Goal: Information Seeking & Learning: Learn about a topic

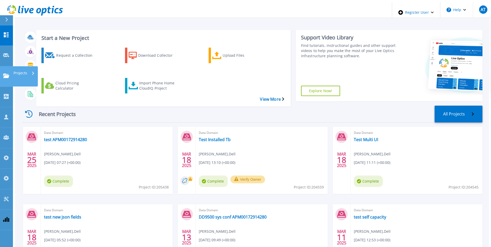
click at [3, 66] on link "Projects Projects" at bounding box center [6, 76] width 13 height 20
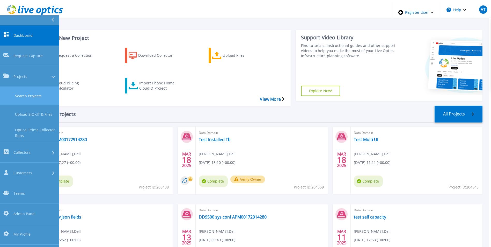
click at [21, 87] on link "Search Projects" at bounding box center [29, 96] width 59 height 18
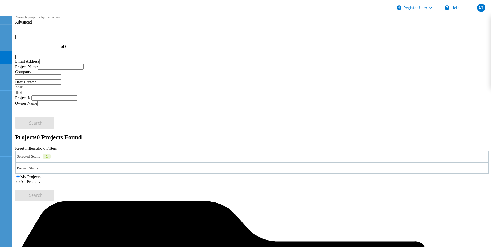
click at [40, 180] on label "All Projects" at bounding box center [30, 182] width 20 height 4
click at [20, 180] on input "All Projects" at bounding box center [17, 181] width 3 height 3
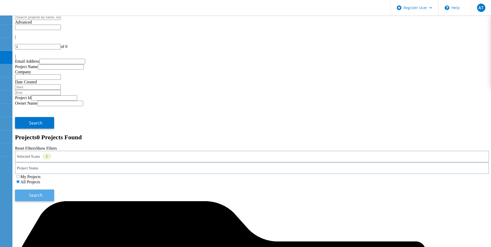
click at [42, 192] on span "Search" at bounding box center [35, 195] width 13 height 6
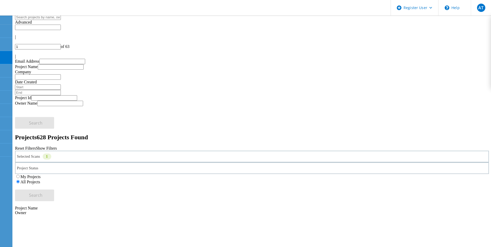
click at [80, 151] on div "Selected Scans 1" at bounding box center [252, 157] width 474 height 12
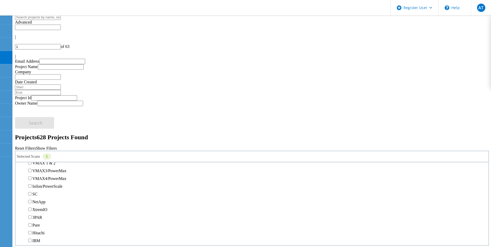
scroll to position [129, 0]
click at [251, 151] on div "Selected Scans 1 Server & Cloud Optical Prime AWS Azure Nutanix RVTools Kuberne…" at bounding box center [252, 176] width 474 height 51
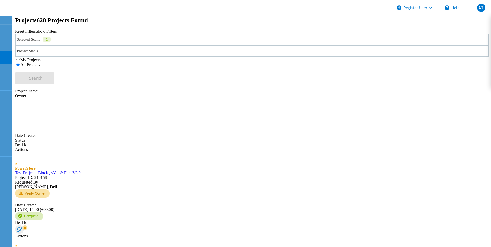
scroll to position [114, 0]
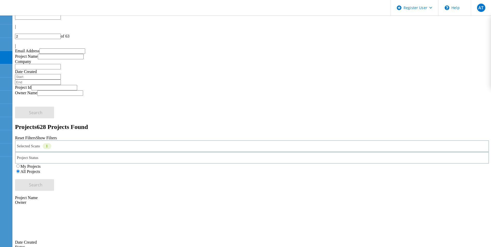
scroll to position [10, 0]
click at [15, 43] on icon at bounding box center [15, 43] width 0 height 0
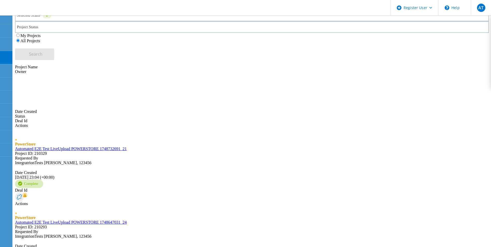
scroll to position [142, 0]
type input "1"
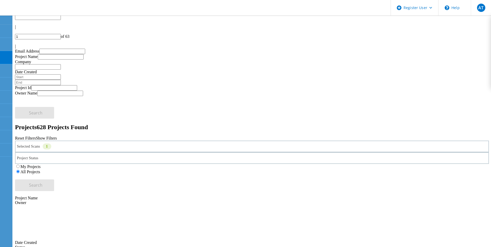
scroll to position [0, 0]
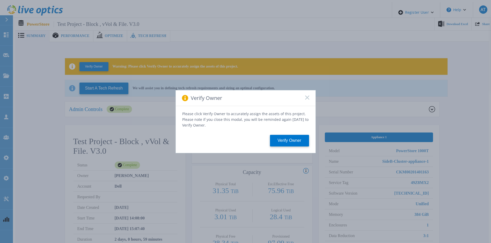
click at [308, 99] on rect at bounding box center [307, 97] width 4 height 4
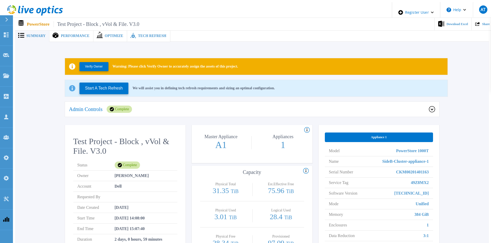
click at [68, 34] on span "Performance" at bounding box center [75, 36] width 28 height 4
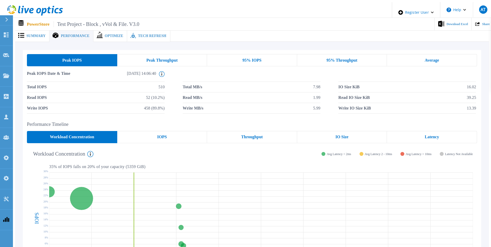
click at [105, 35] on span "Optimize" at bounding box center [114, 36] width 19 height 4
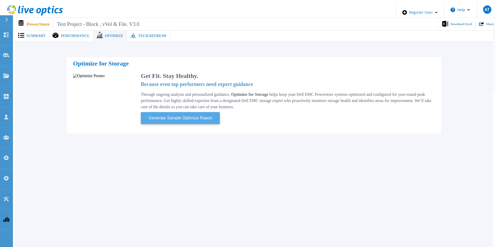
click at [179, 112] on button "Generate Sample Optimize Report" at bounding box center [180, 118] width 79 height 12
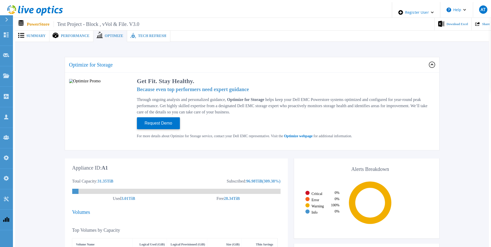
click at [141, 31] on div "Tech Refresh" at bounding box center [148, 36] width 43 height 12
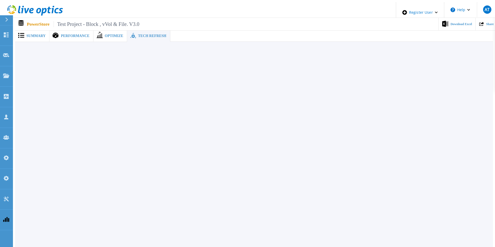
click at [71, 34] on span "Performance" at bounding box center [75, 36] width 28 height 4
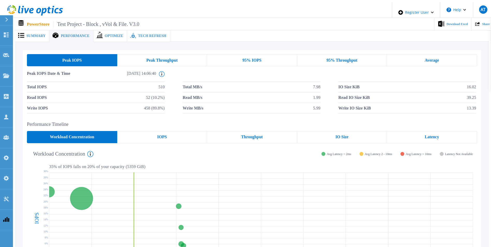
click at [39, 34] on span "Summary" at bounding box center [35, 36] width 19 height 4
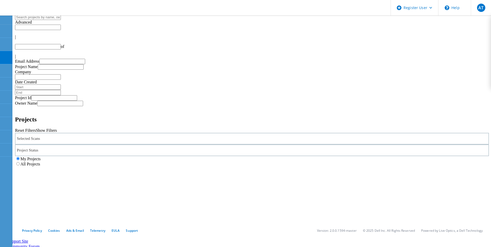
type input "1"
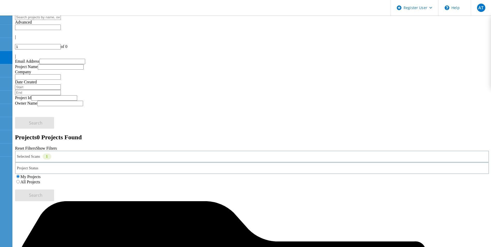
click at [40, 180] on label "All Projects" at bounding box center [30, 182] width 20 height 4
click at [20, 180] on input "All Projects" at bounding box center [17, 181] width 3 height 3
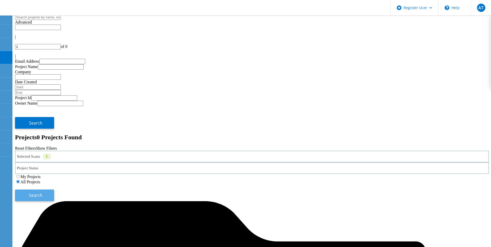
click at [42, 192] on span "Search" at bounding box center [35, 195] width 13 height 6
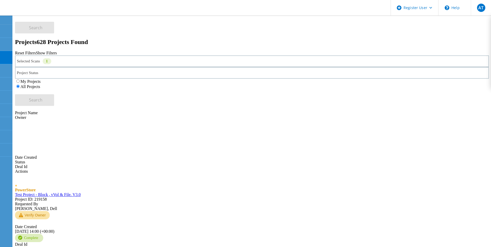
scroll to position [104, 0]
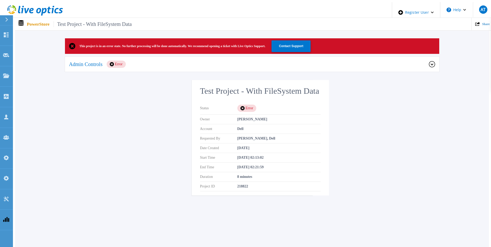
click at [329, 64] on div "Admin Controls Error" at bounding box center [249, 64] width 360 height 7
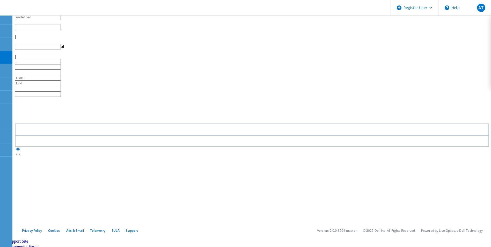
type input "1"
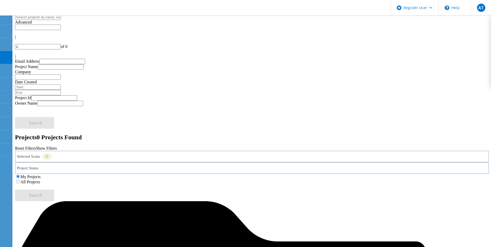
click at [40, 180] on label "All Projects" at bounding box center [30, 182] width 20 height 4
click at [20, 180] on input "All Projects" at bounding box center [17, 181] width 3 height 3
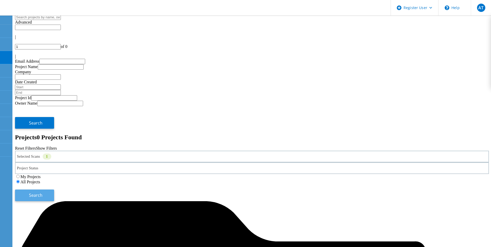
click at [54, 190] on button "Search" at bounding box center [34, 196] width 39 height 12
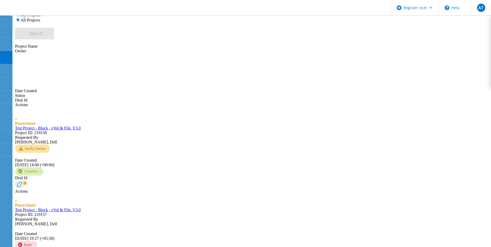
scroll to position [165, 0]
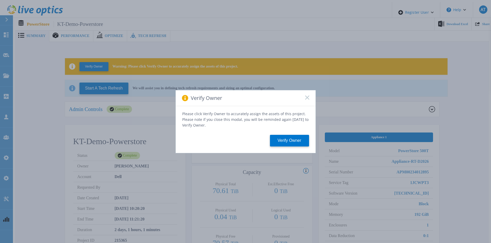
click at [308, 98] on rect at bounding box center [307, 97] width 4 height 4
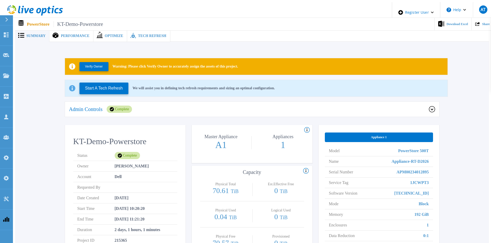
click at [105, 37] on div "Optimize" at bounding box center [110, 36] width 34 height 12
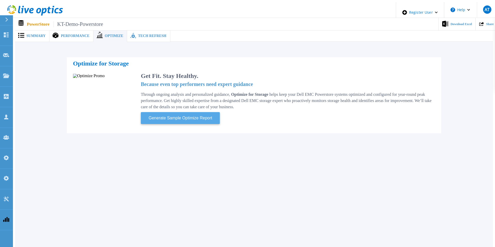
click at [176, 117] on span "Generate Sample Optimize Report" at bounding box center [181, 118] width 68 height 7
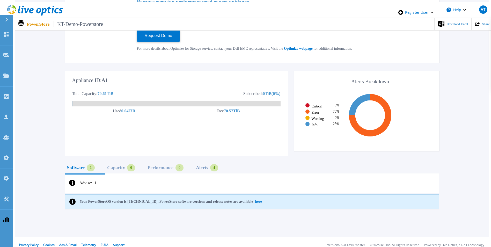
scroll to position [89, 0]
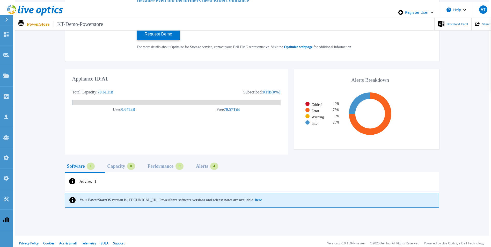
click at [125, 164] on div "Capacity" at bounding box center [116, 166] width 18 height 4
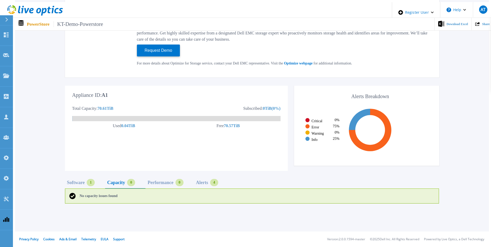
scroll to position [69, 0]
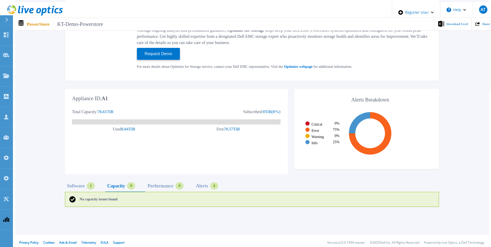
click at [174, 184] on div "Performance" at bounding box center [161, 186] width 26 height 4
click at [208, 184] on div "Alerts" at bounding box center [202, 186] width 12 height 4
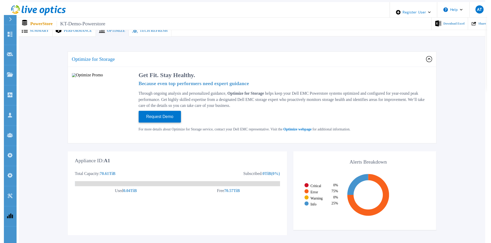
scroll to position [0, 0]
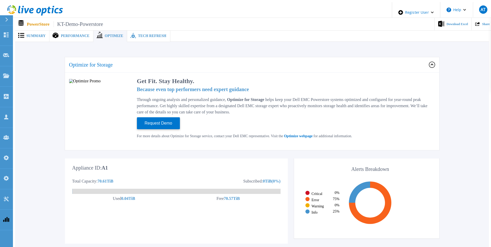
click at [73, 34] on span "Performance" at bounding box center [75, 36] width 28 height 4
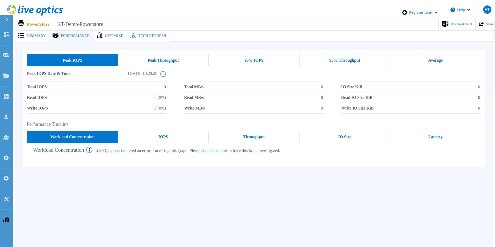
click at [35, 30] on div "Summary" at bounding box center [32, 36] width 34 height 12
